Goal: Task Accomplishment & Management: Manage account settings

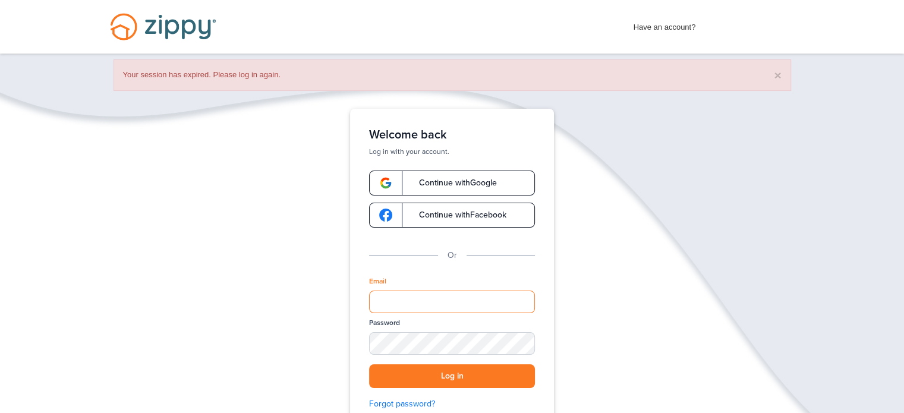
click at [446, 305] on input "Email" at bounding box center [452, 302] width 166 height 23
type input "**********"
click at [369, 364] on button "Log in" at bounding box center [452, 376] width 166 height 24
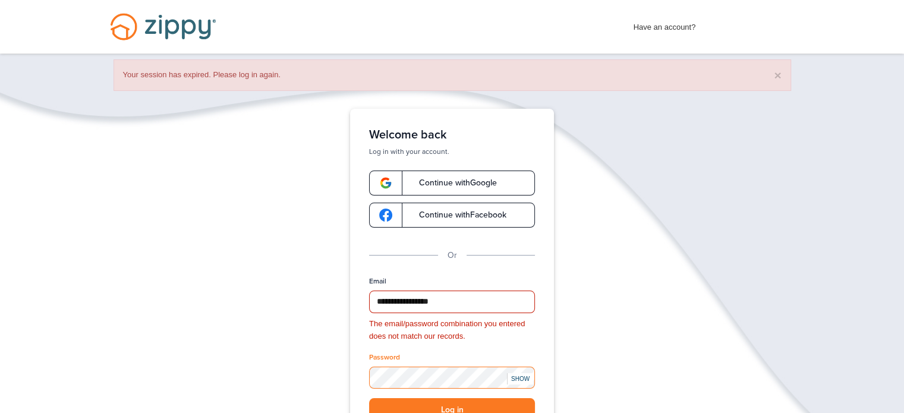
click at [369, 398] on button "Log in" at bounding box center [452, 410] width 166 height 24
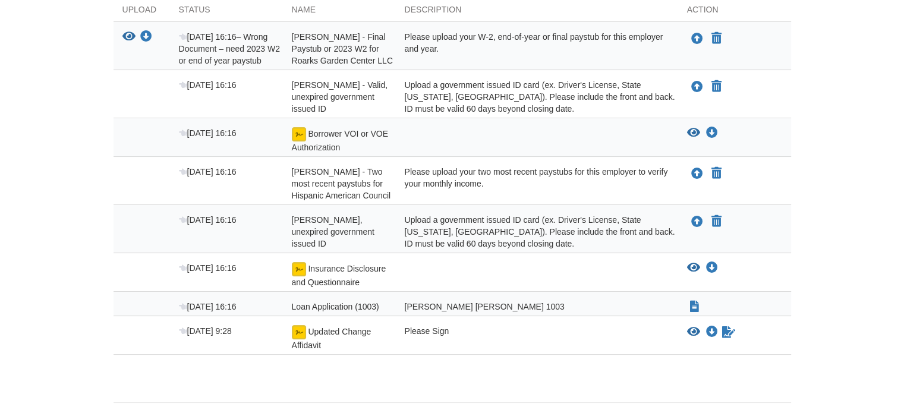
scroll to position [251, 0]
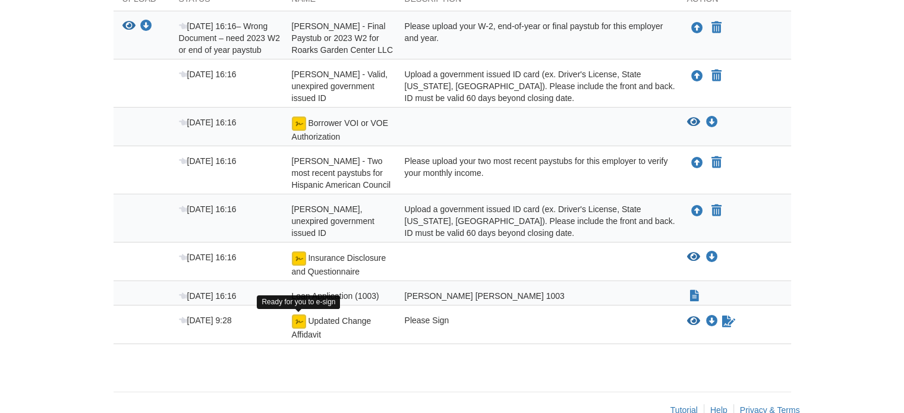
click at [299, 318] on img at bounding box center [299, 321] width 14 height 14
click at [729, 323] on icon "Sign Form" at bounding box center [728, 322] width 13 height 12
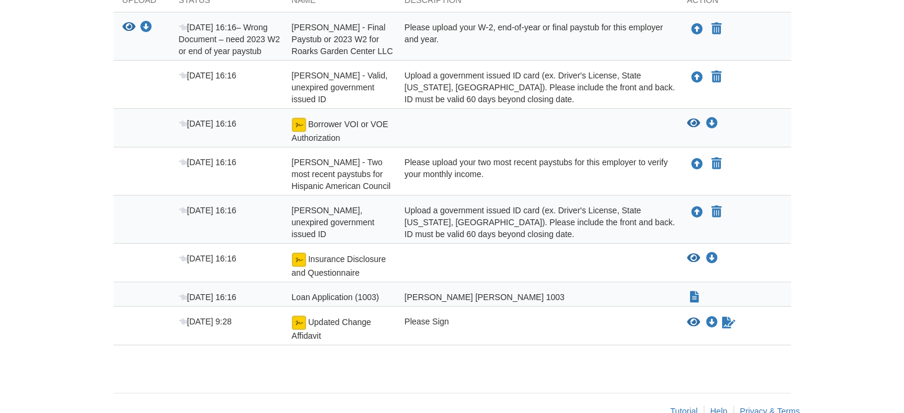
scroll to position [251, 0]
